Goal: Task Accomplishment & Management: Manage account settings

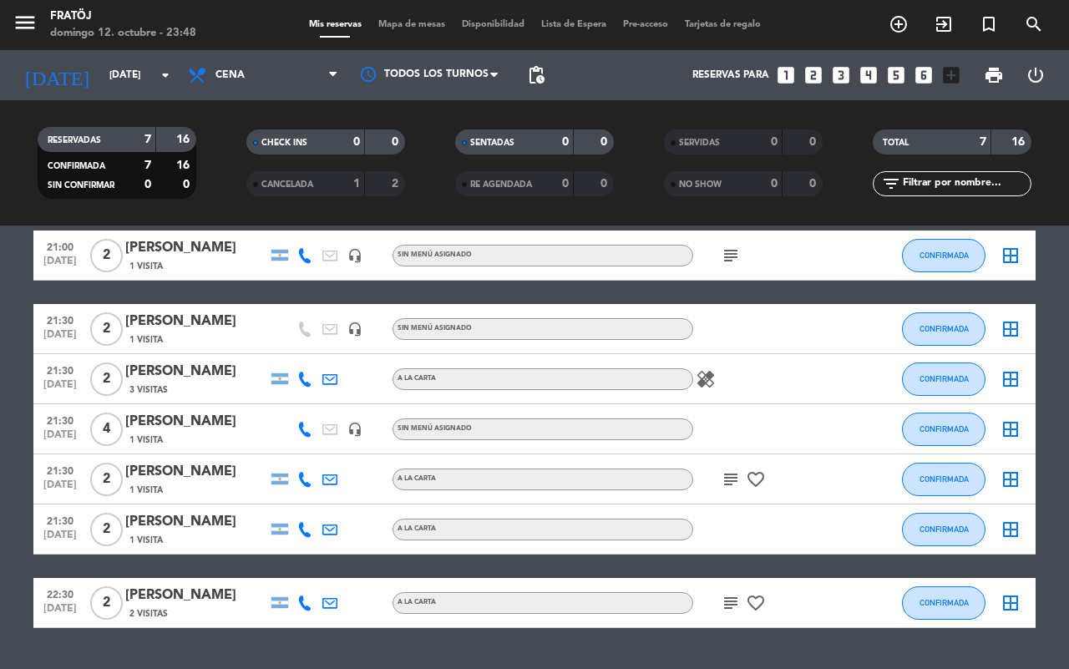
scroll to position [114, 0]
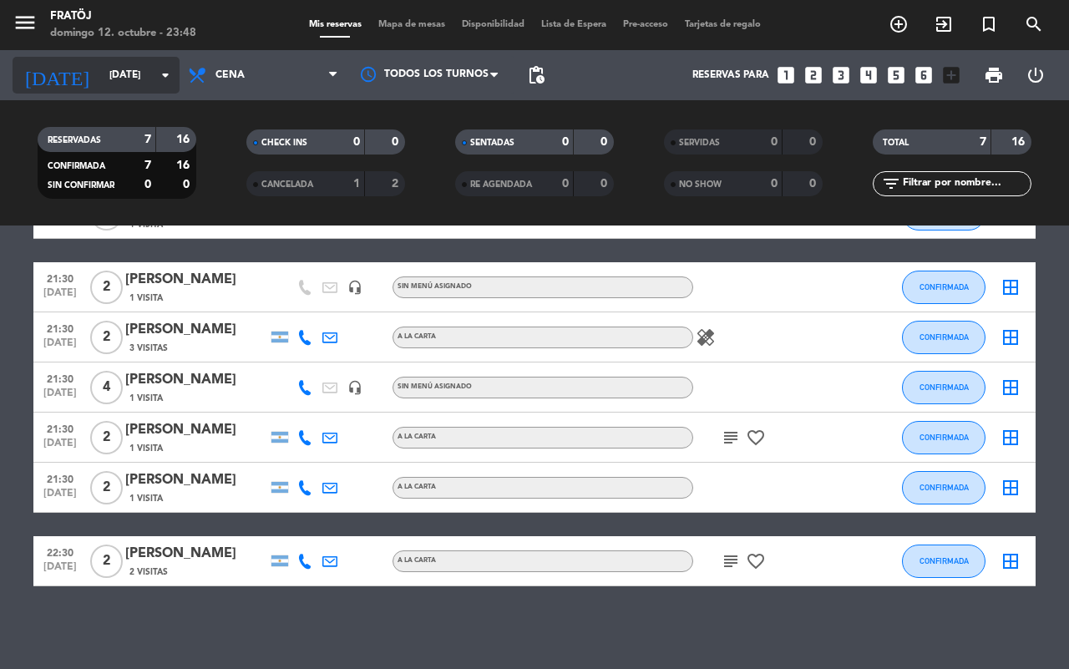
click at [101, 84] on input "[DATE]" at bounding box center [167, 75] width 133 height 28
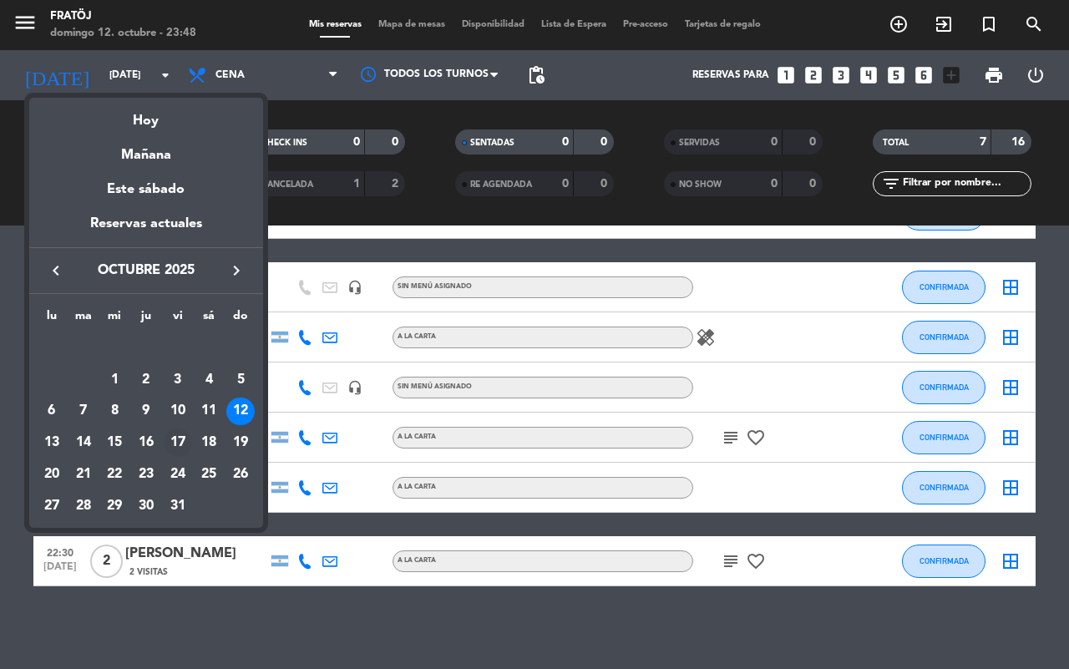
click at [185, 439] on div "17" at bounding box center [178, 442] width 28 height 28
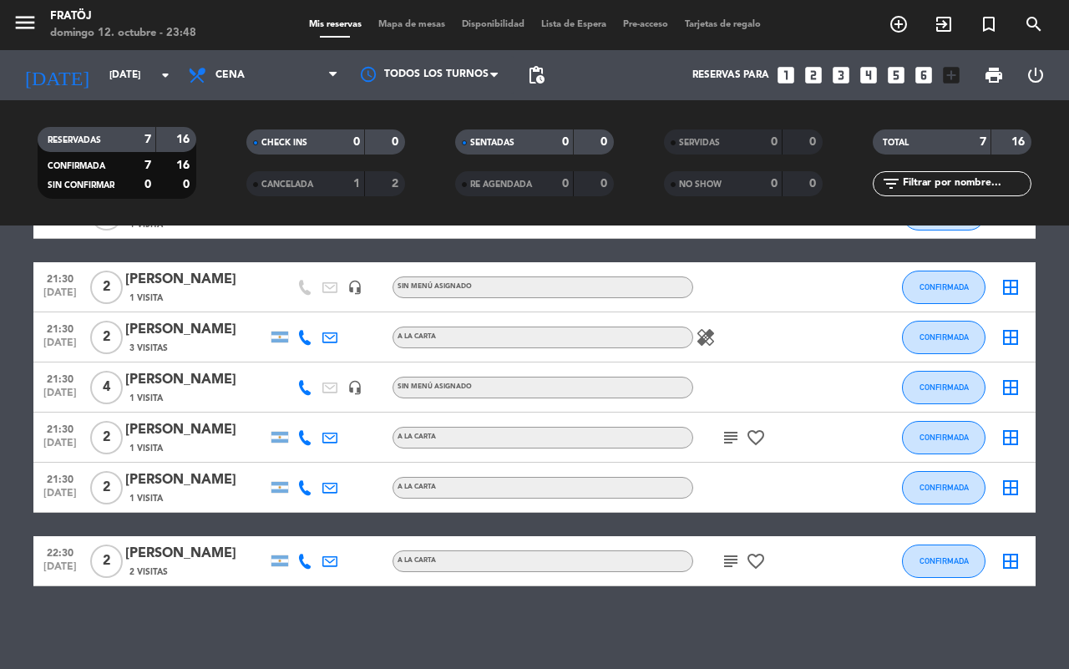
type input "[DATE]"
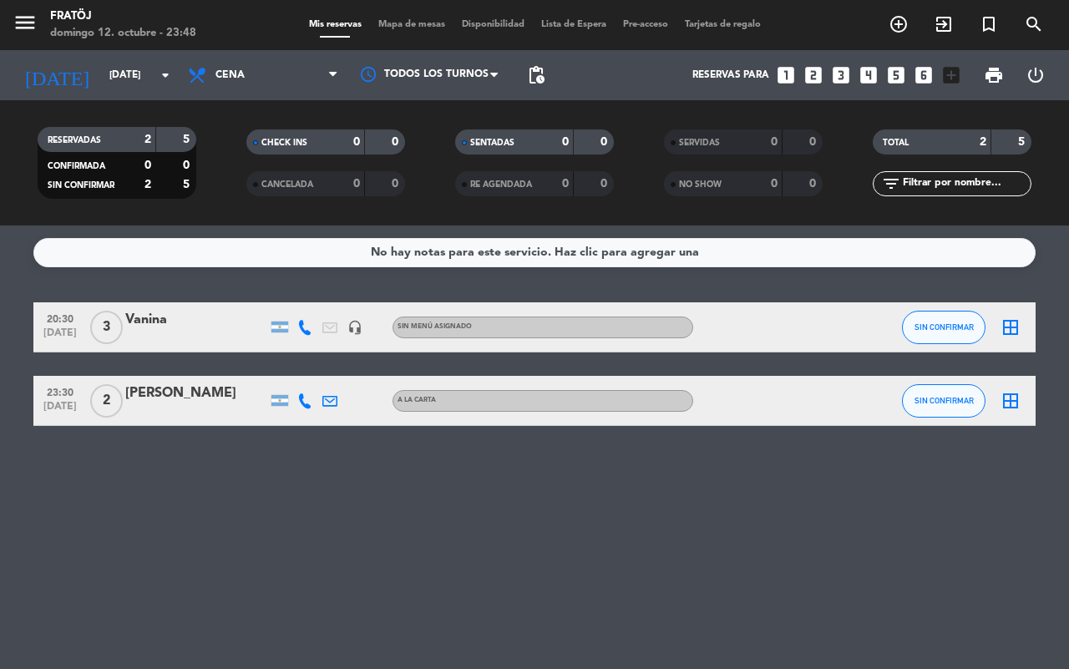
click at [306, 398] on icon at bounding box center [304, 400] width 15 height 15
click at [172, 412] on div at bounding box center [196, 411] width 142 height 13
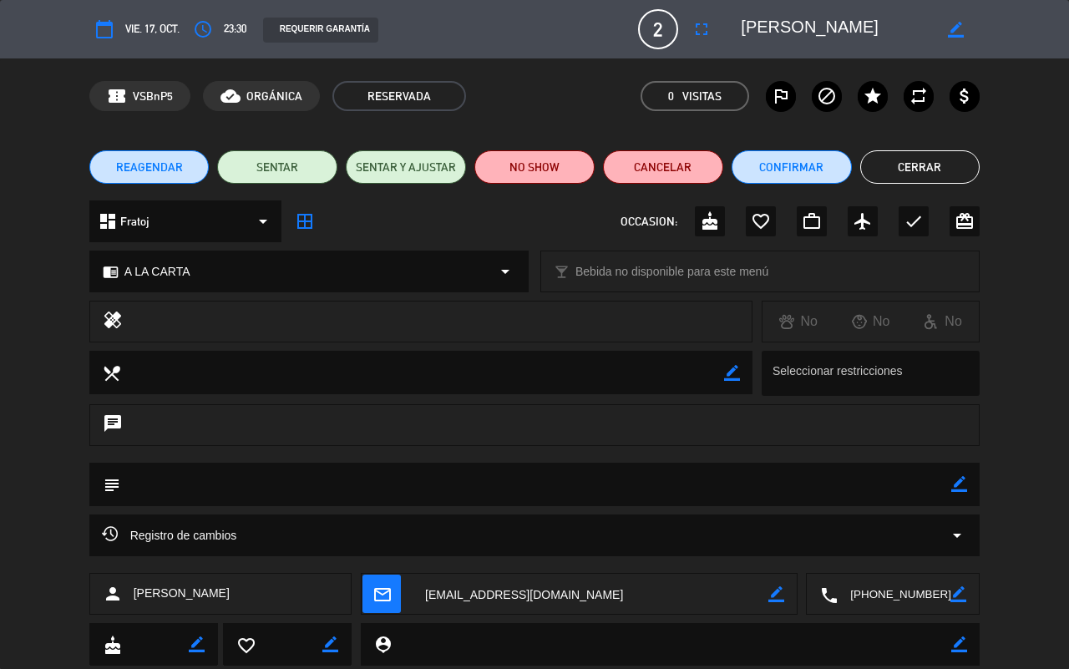
click at [969, 480] on div "subject border_color" at bounding box center [534, 484] width 891 height 43
click at [961, 482] on icon "border_color" at bounding box center [959, 484] width 16 height 16
click at [883, 487] on textarea at bounding box center [536, 484] width 832 height 43
type textarea "VA AL EVENTO"
click at [957, 477] on icon at bounding box center [959, 484] width 16 height 16
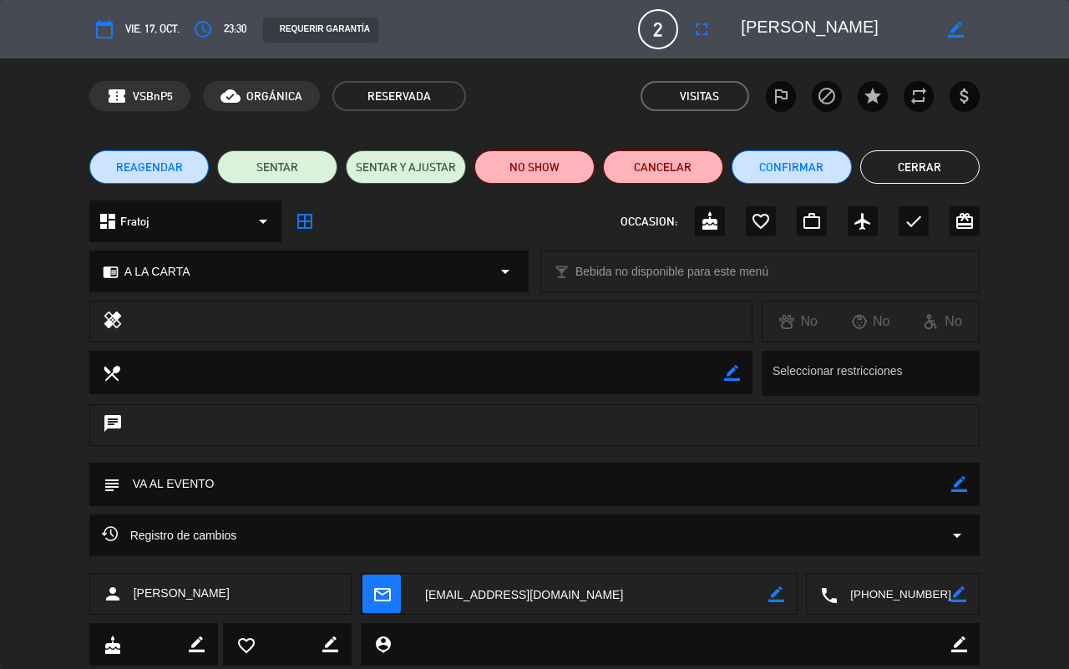
click at [944, 169] on button "Cerrar" at bounding box center [920, 166] width 120 height 33
